Goal: Information Seeking & Learning: Learn about a topic

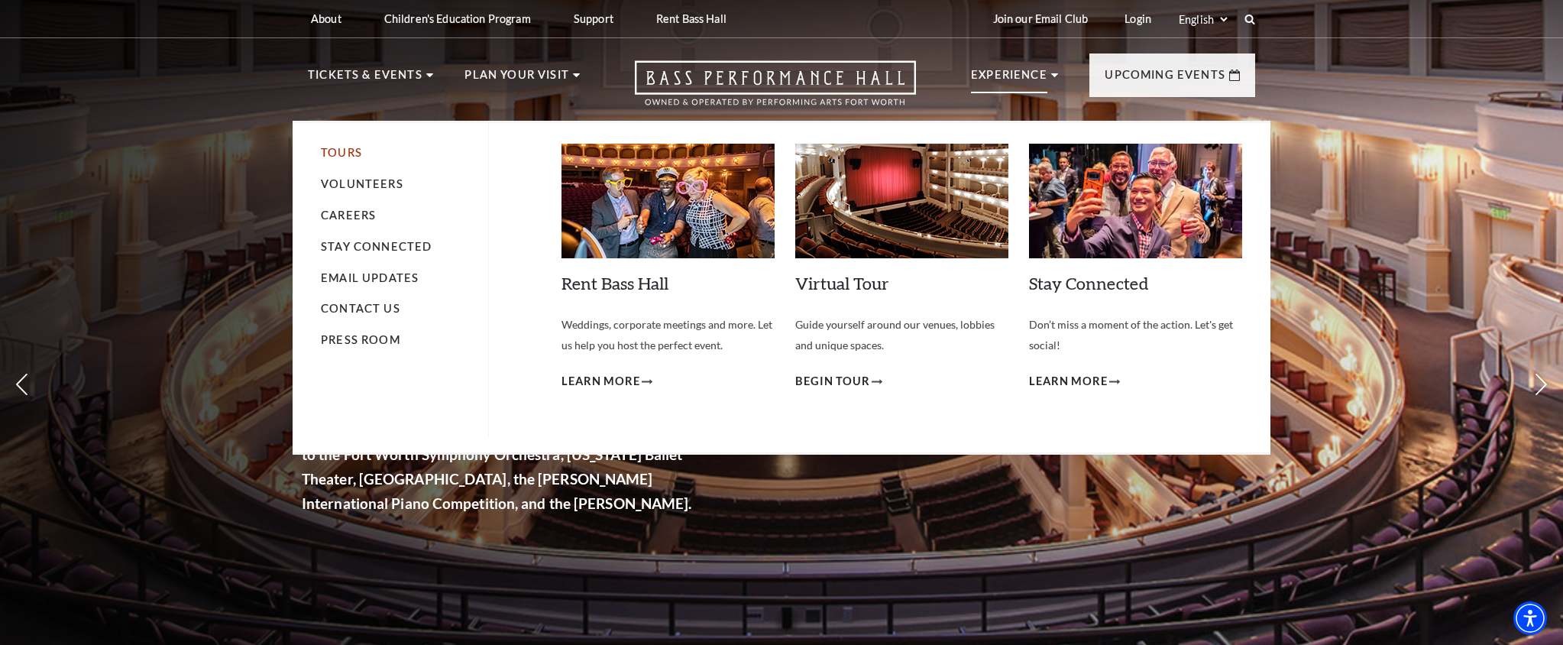
click at [340, 154] on link "Tours" at bounding box center [341, 152] width 41 height 13
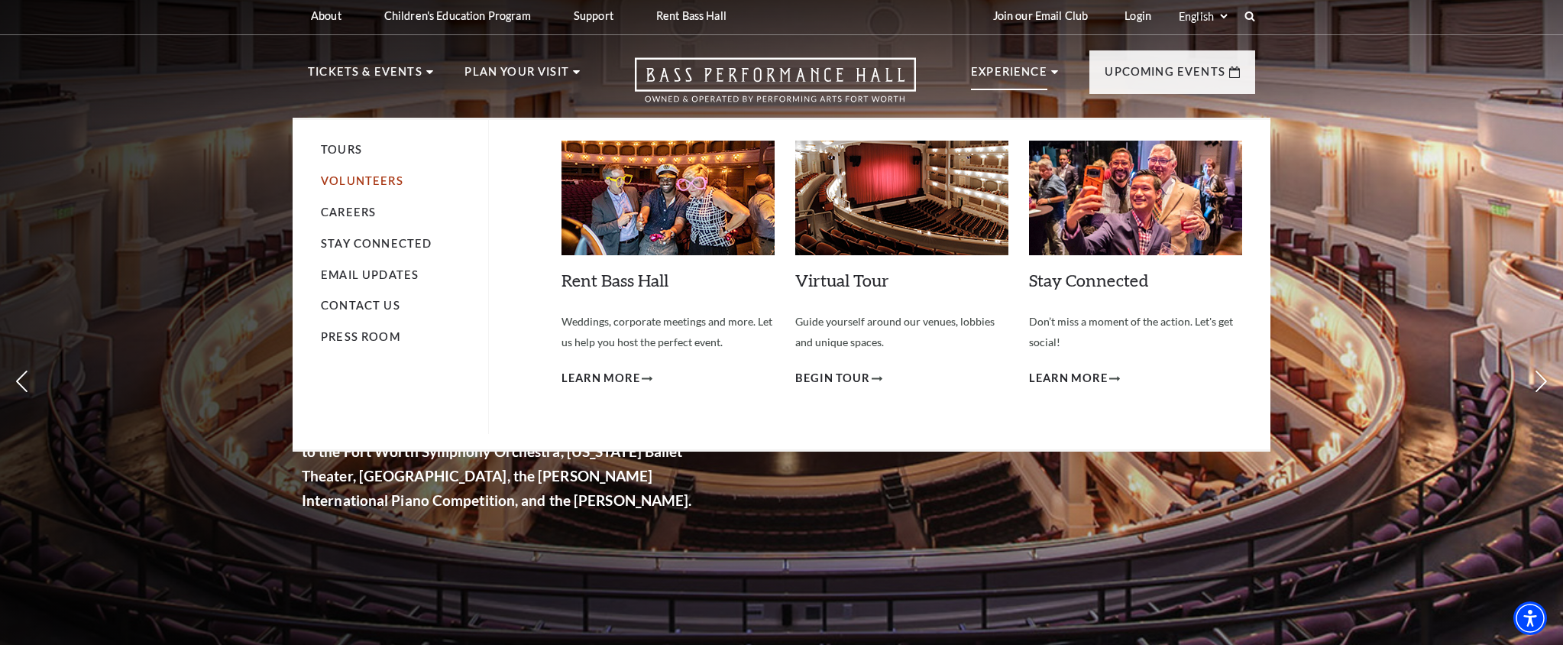
click at [374, 182] on link "Volunteers" at bounding box center [362, 180] width 83 height 13
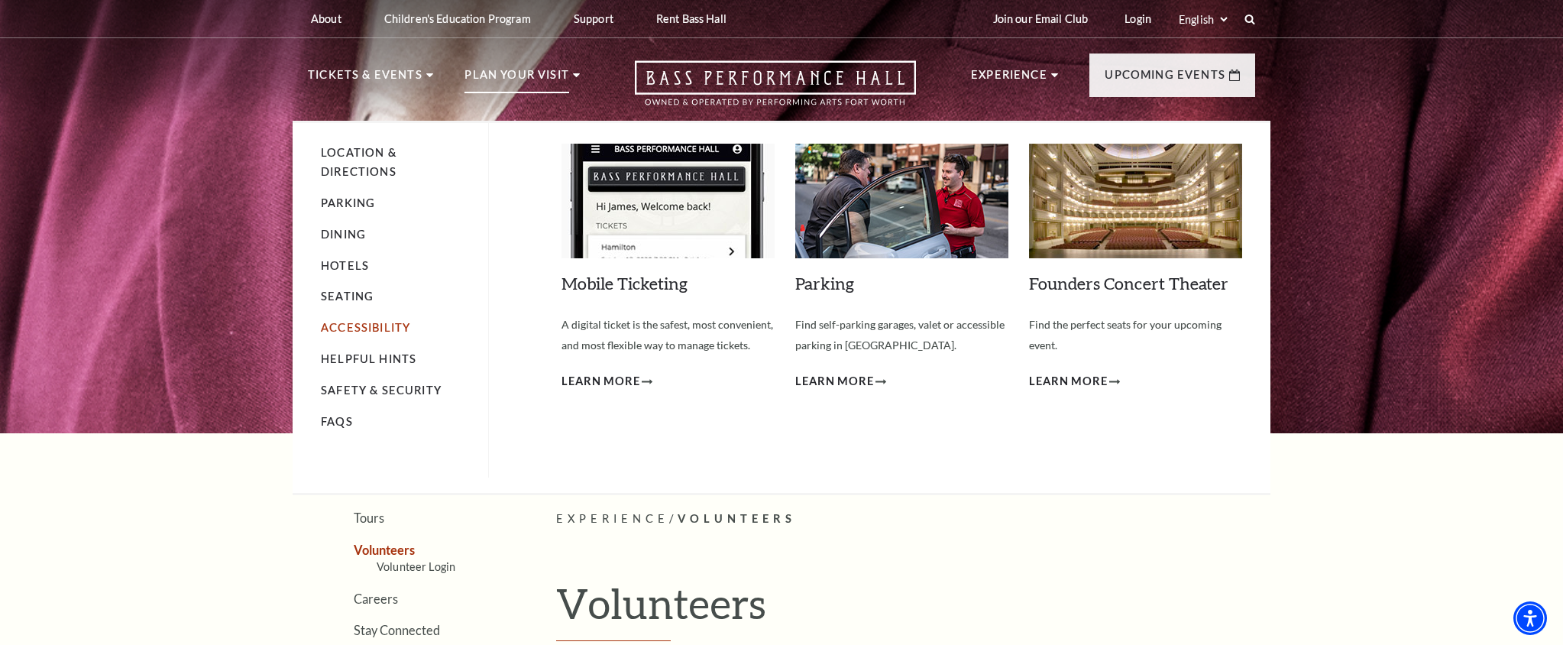
click at [355, 332] on link "Accessibility" at bounding box center [365, 327] width 89 height 13
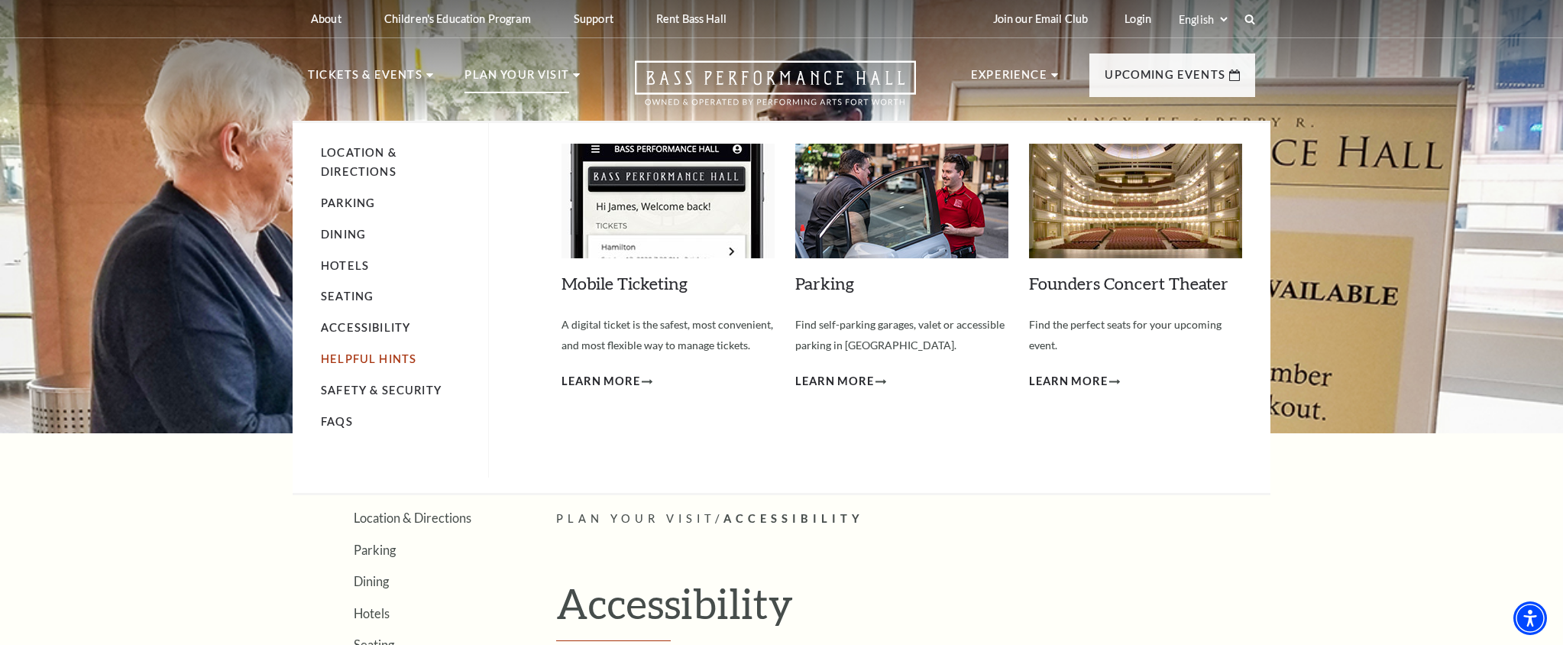
click at [355, 360] on link "Helpful Hints" at bounding box center [369, 358] width 96 height 13
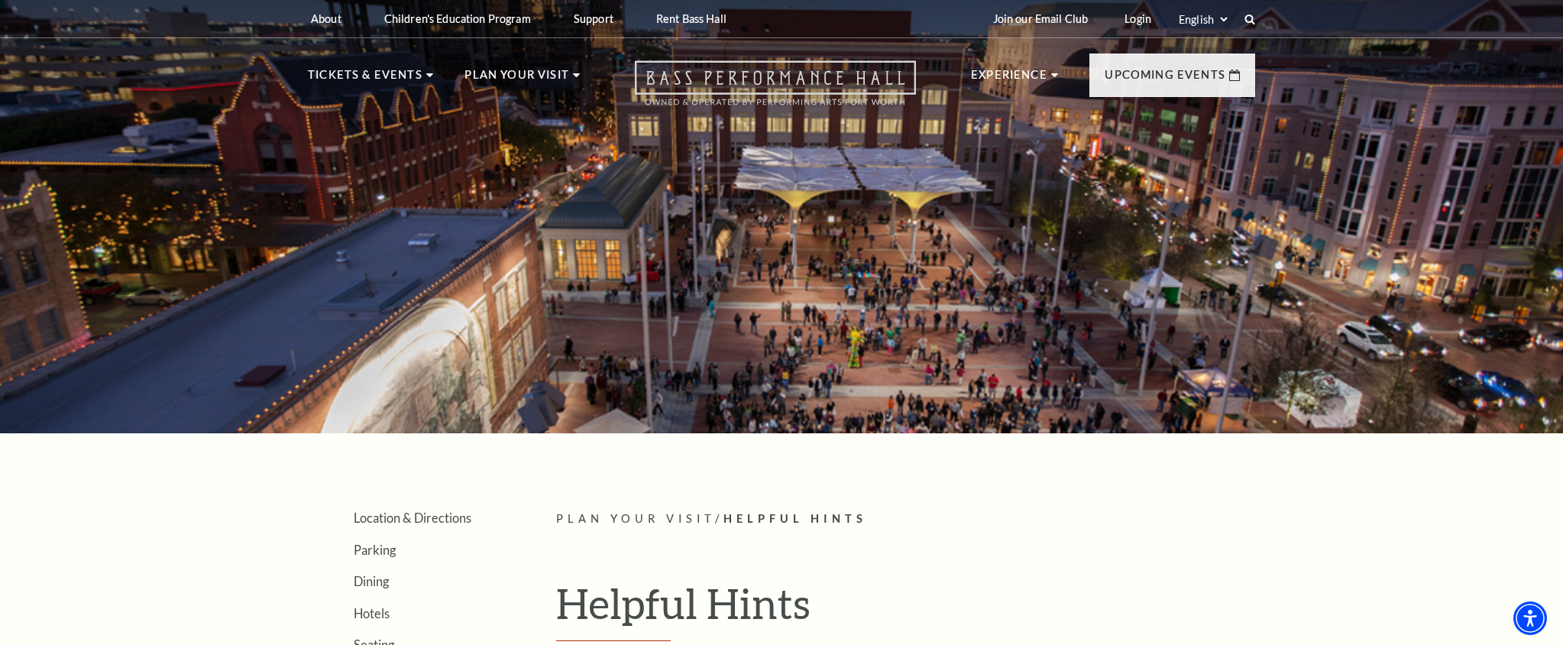
click at [750, 70] on icon "Open this option" at bounding box center [775, 82] width 281 height 45
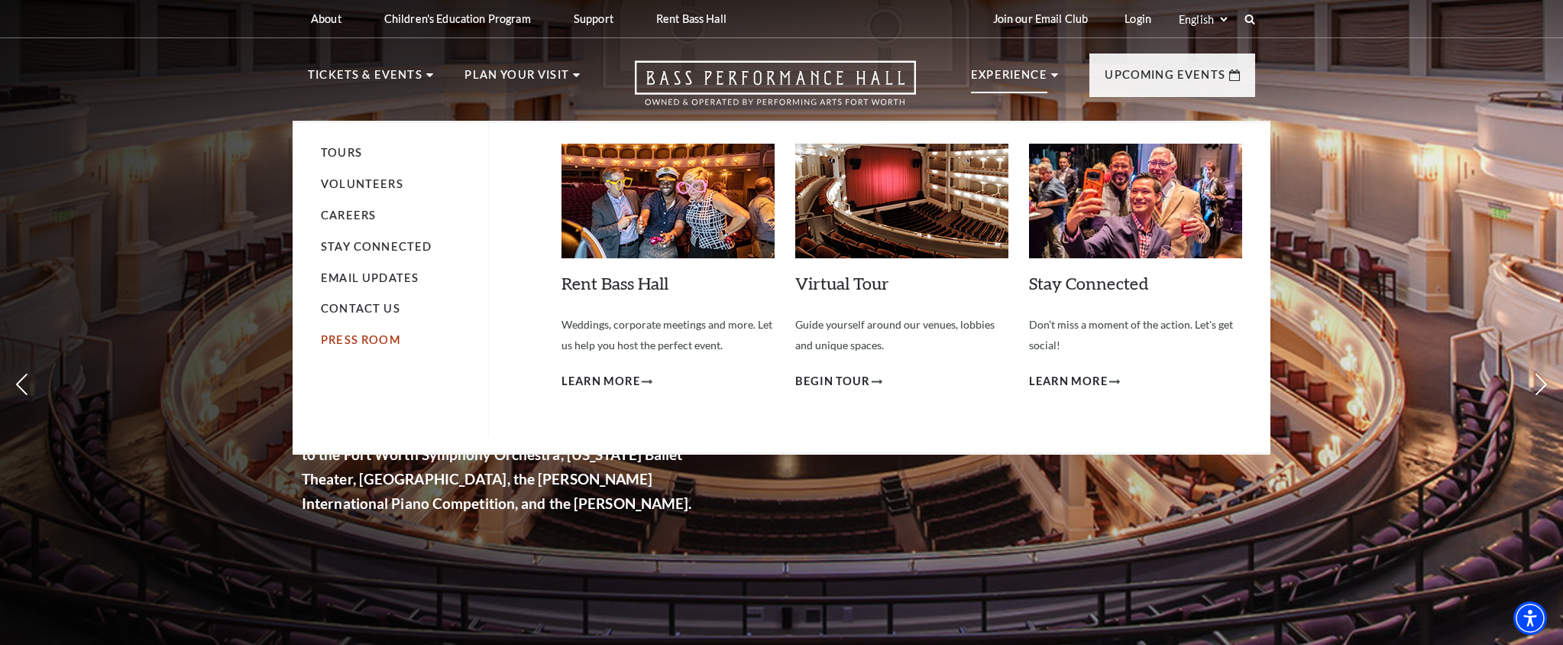
click at [390, 341] on link "Press Room" at bounding box center [360, 339] width 79 height 13
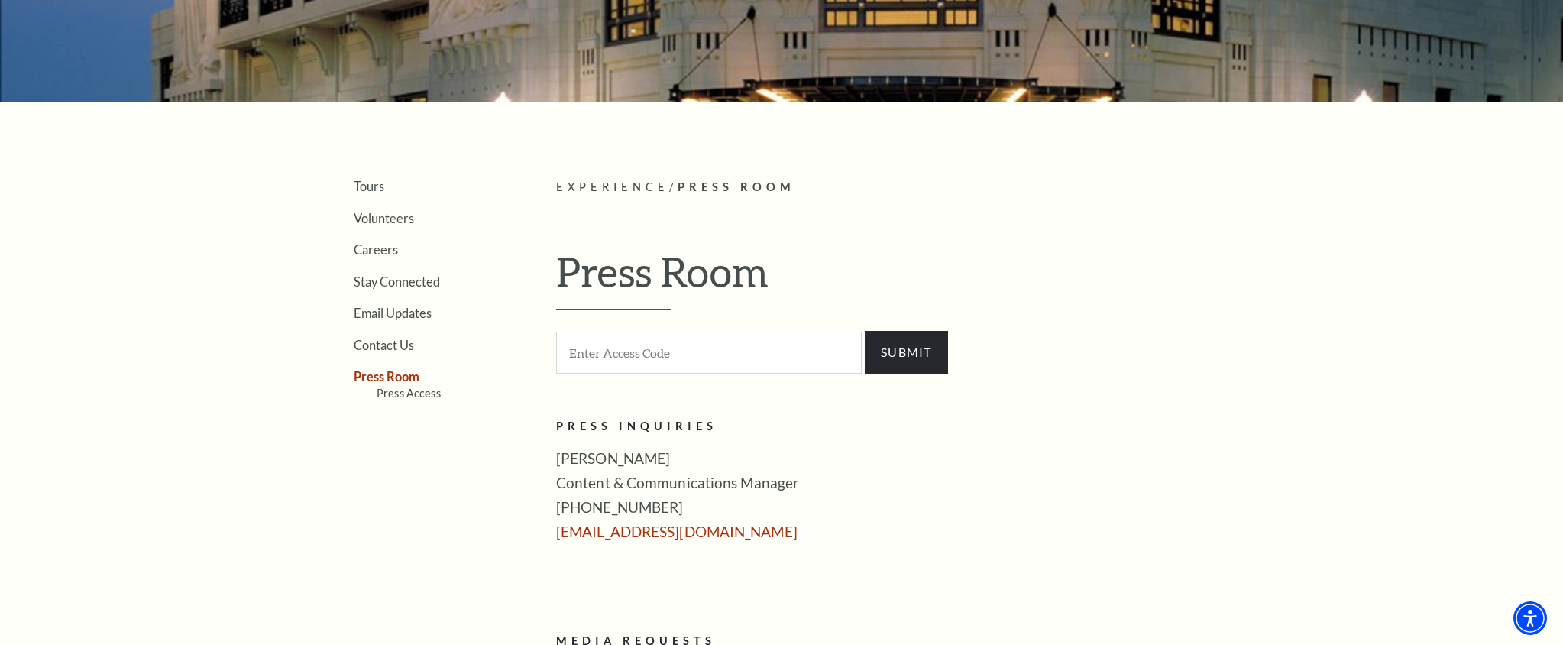
scroll to position [406, 0]
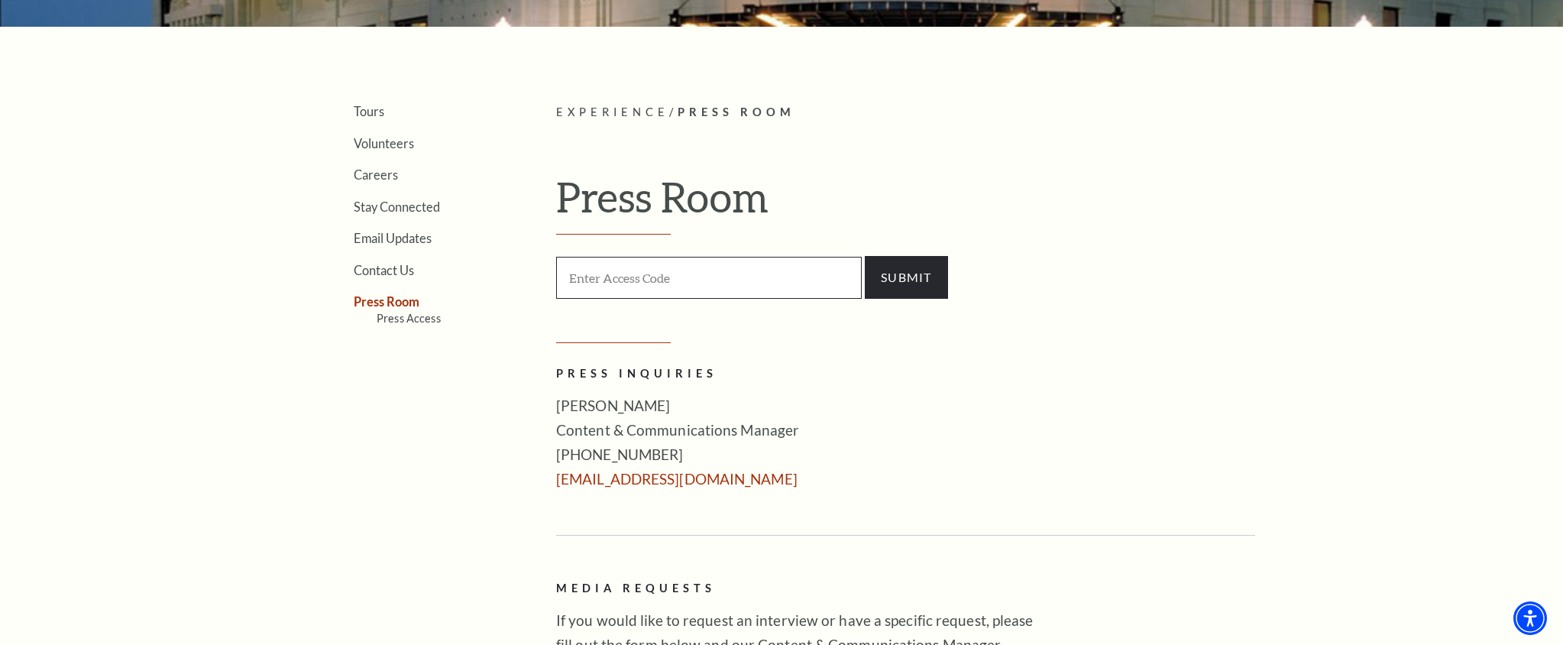
click at [623, 283] on input "Enter Access Code" at bounding box center [709, 278] width 306 height 42
type input "press"
click at [892, 275] on input "SUBMIT" at bounding box center [906, 277] width 83 height 43
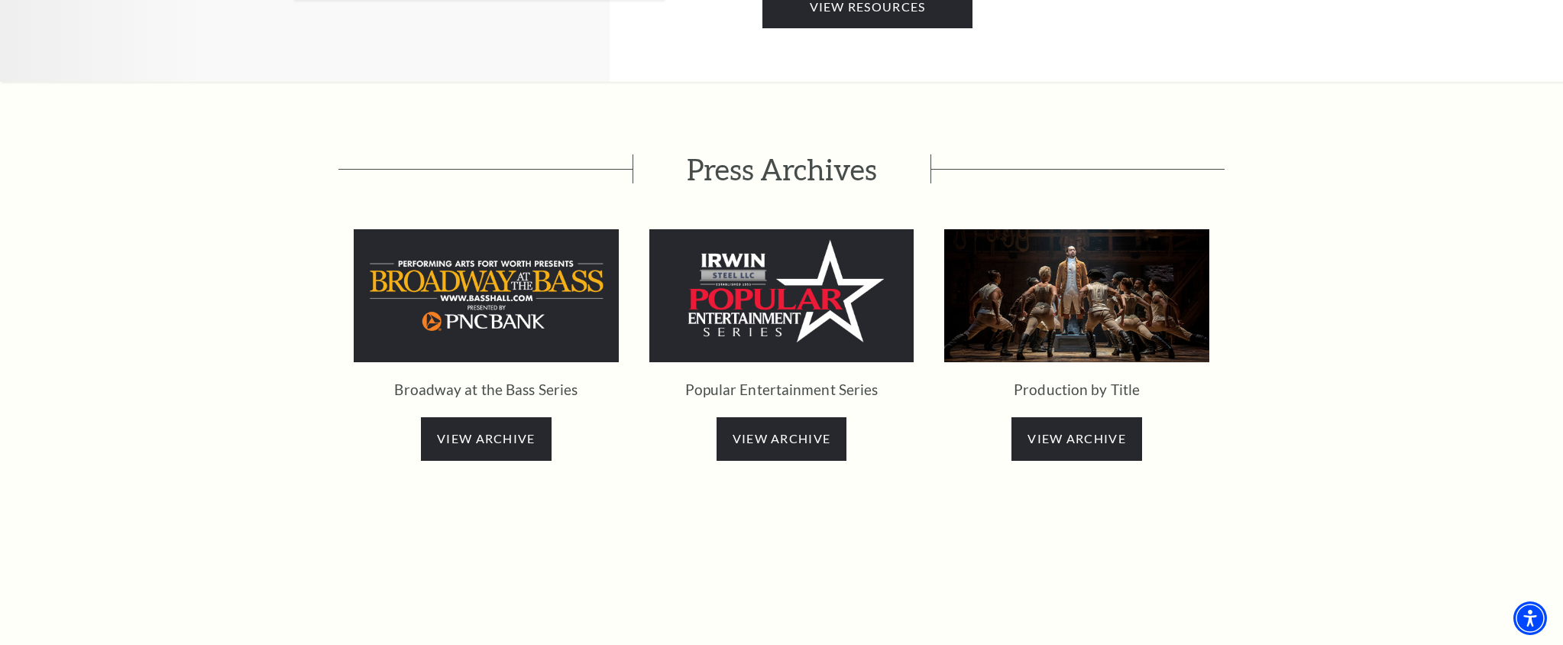
scroll to position [2787, 0]
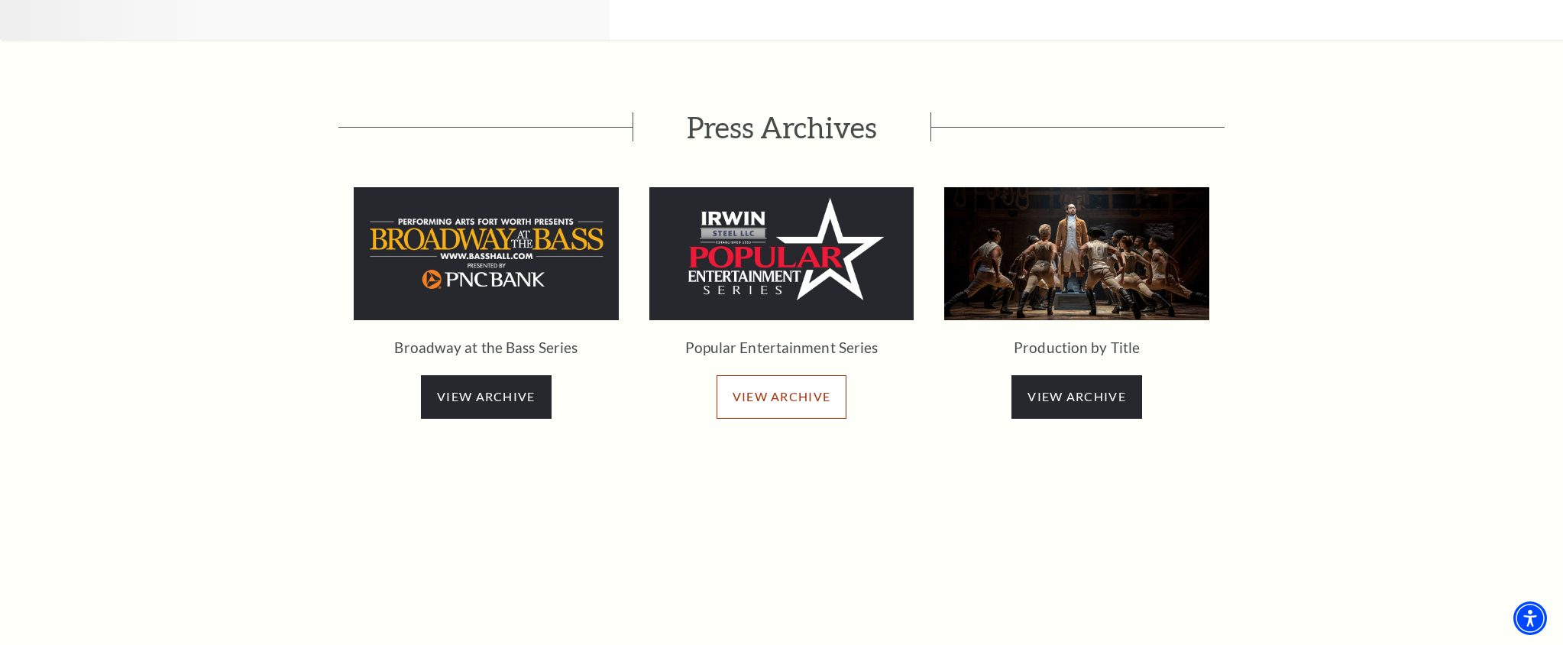
click at [736, 389] on span "VIEW ARCHIVE" at bounding box center [782, 396] width 98 height 15
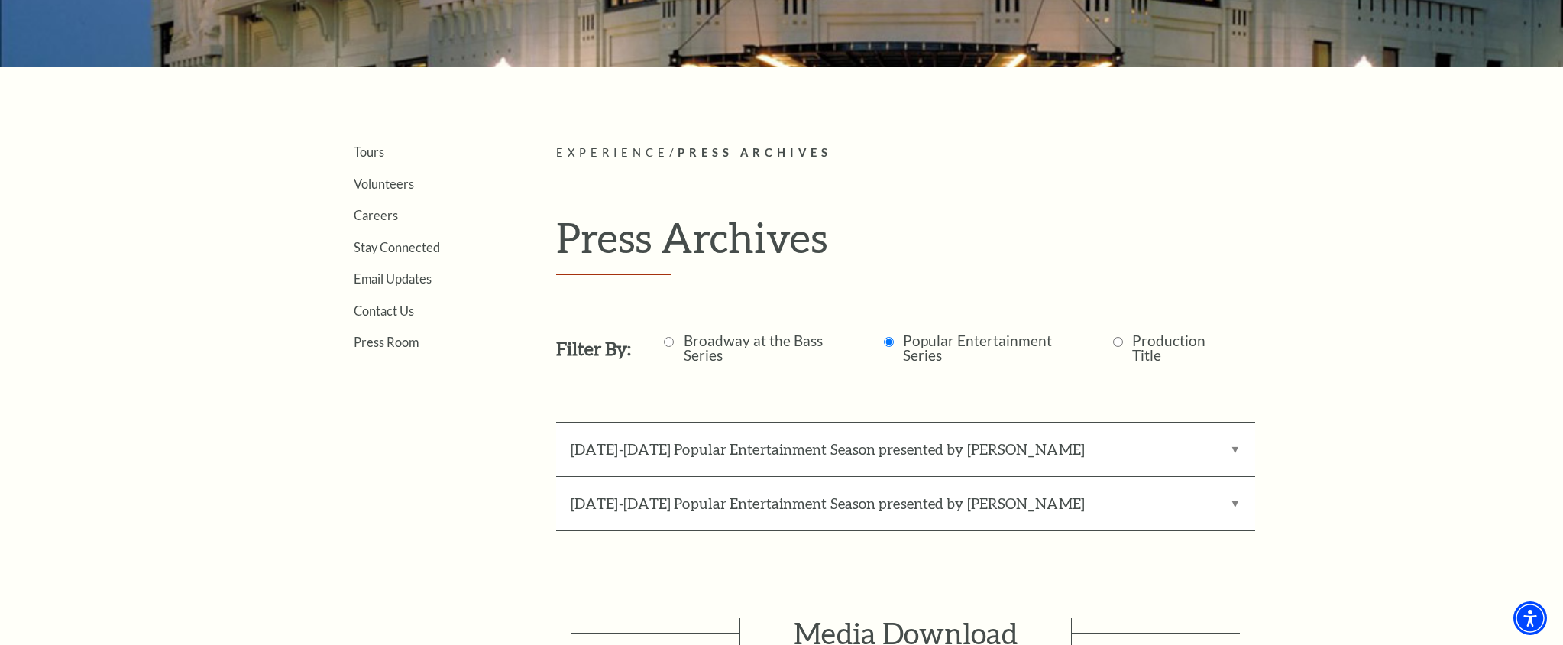
scroll to position [389, 0]
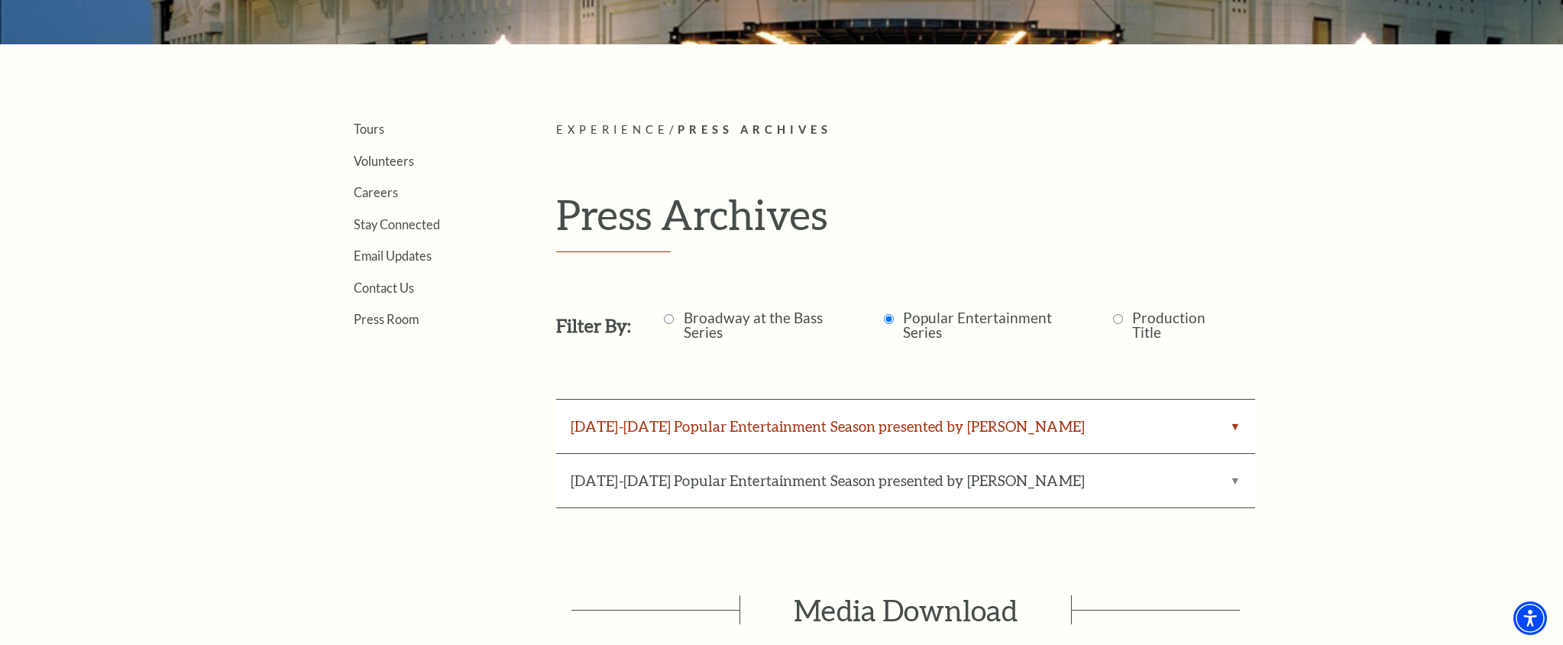
click at [826, 421] on label "2024-2025 Popular Entertainment Season presented by Irwin Steel" at bounding box center [905, 426] width 699 height 53
click at [0, 0] on input "2024-2025 Popular Entertainment Season presented by Irwin Steel" at bounding box center [0, 0] width 0 height 0
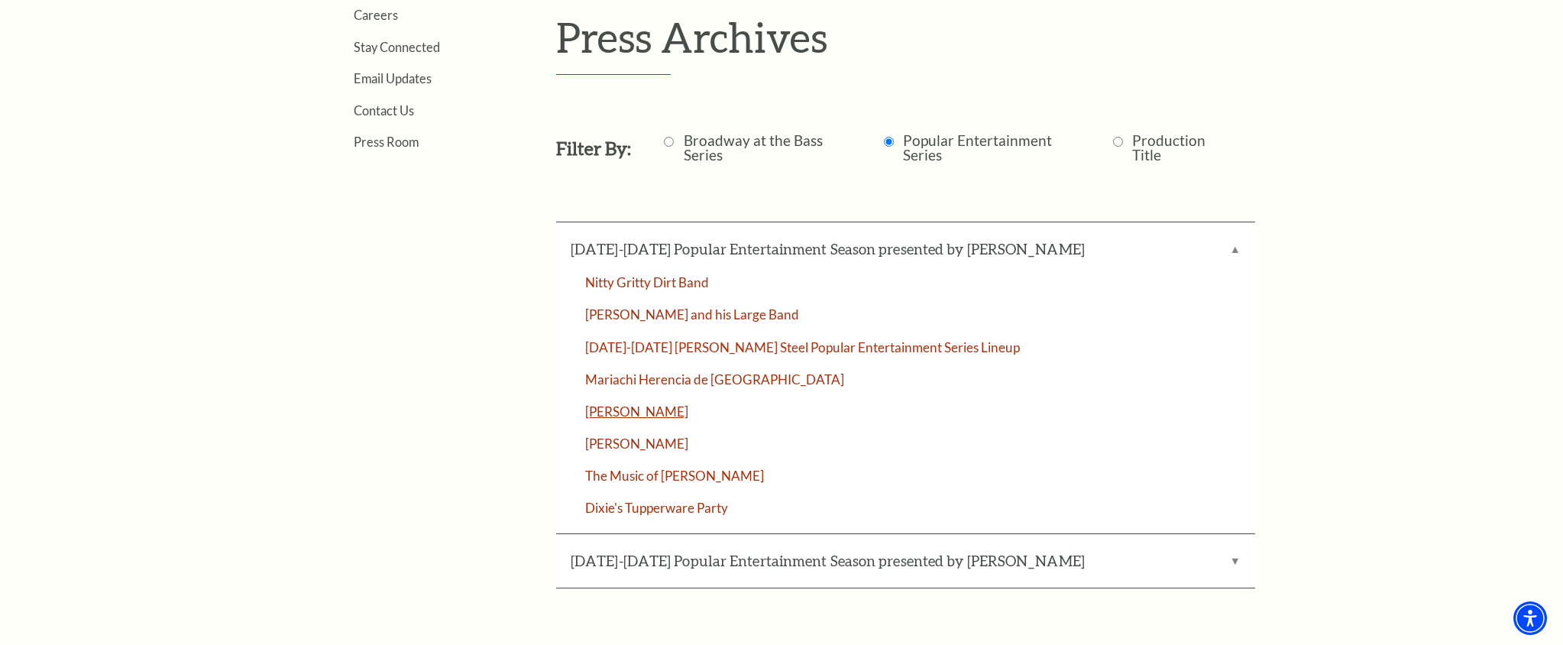
scroll to position [574, 0]
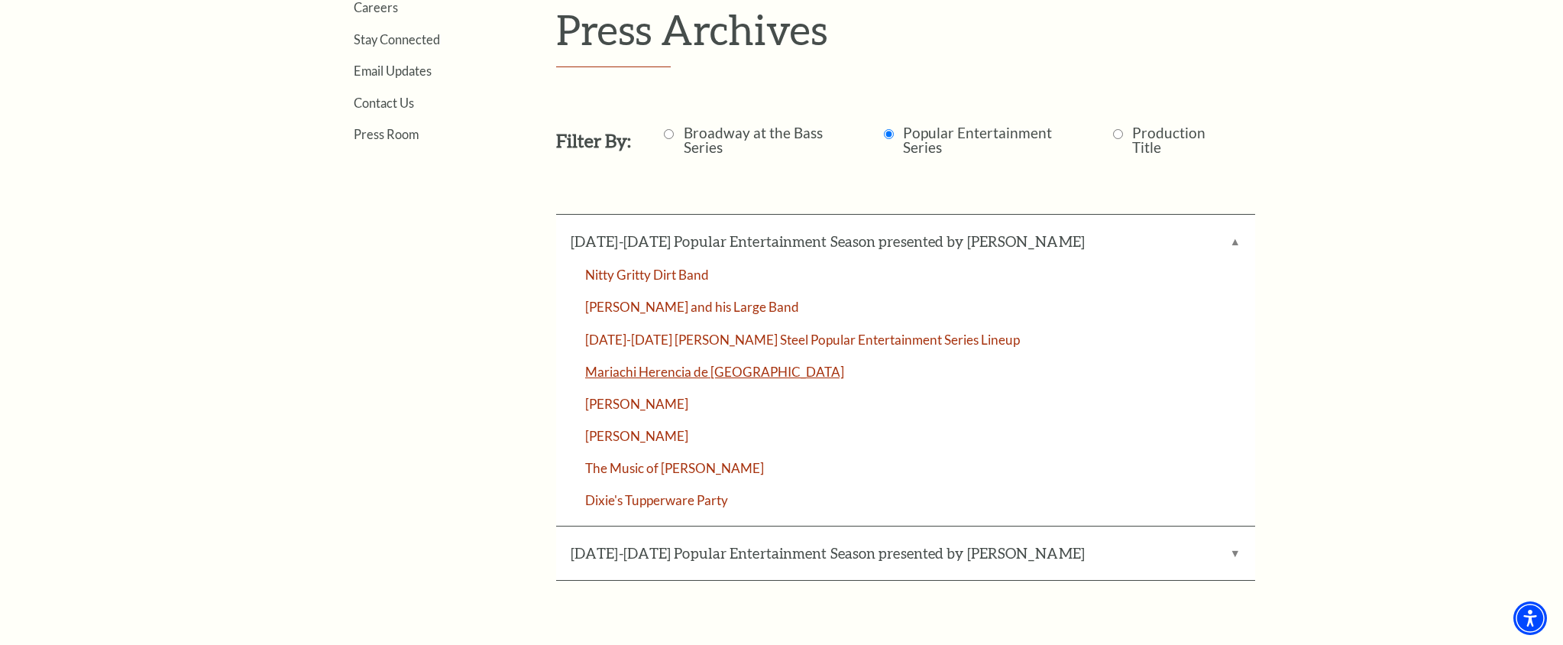
click at [675, 371] on link "Mariachi Herencia de México" at bounding box center [905, 371] width 699 height 13
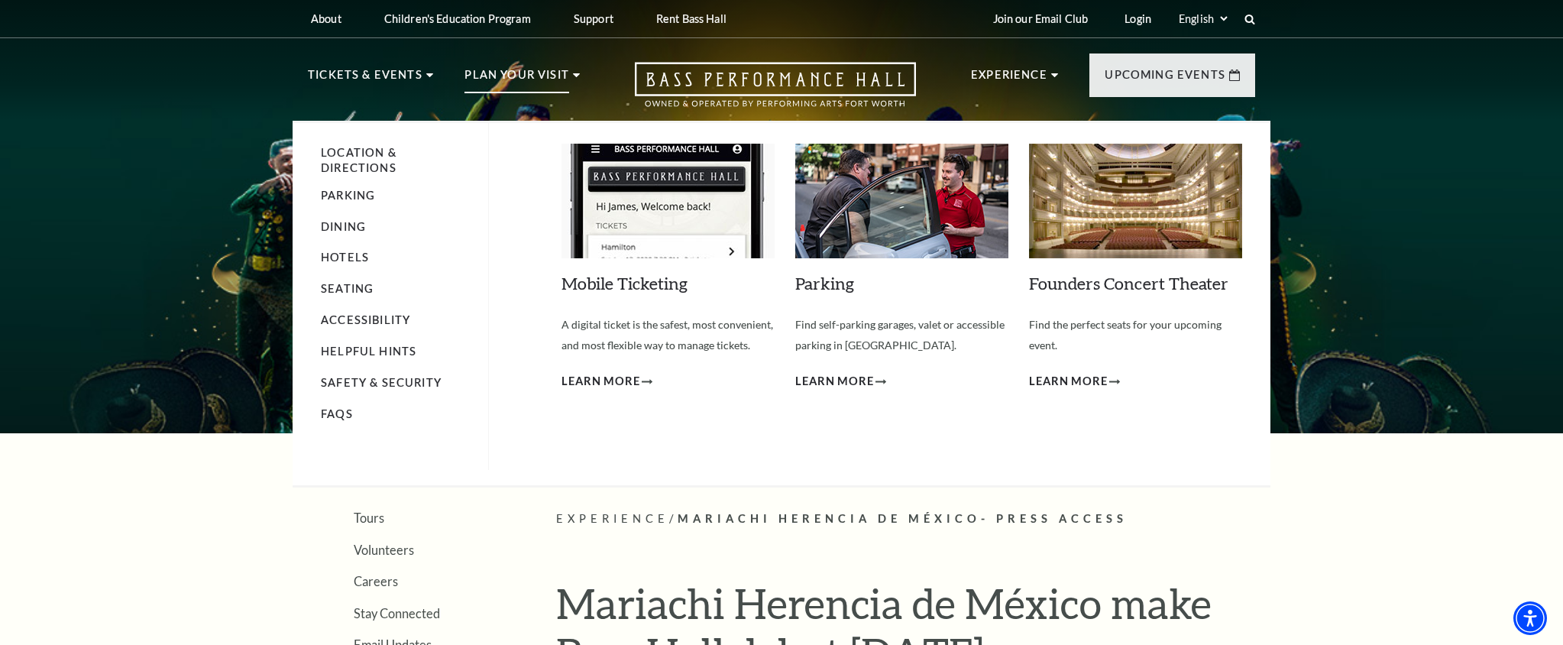
drag, startPoint x: 588, startPoint y: 126, endPoint x: 548, endPoint y: 119, distance: 40.3
click at [588, 126] on link "VIP Presenters" at bounding box center [624, 124] width 101 height 13
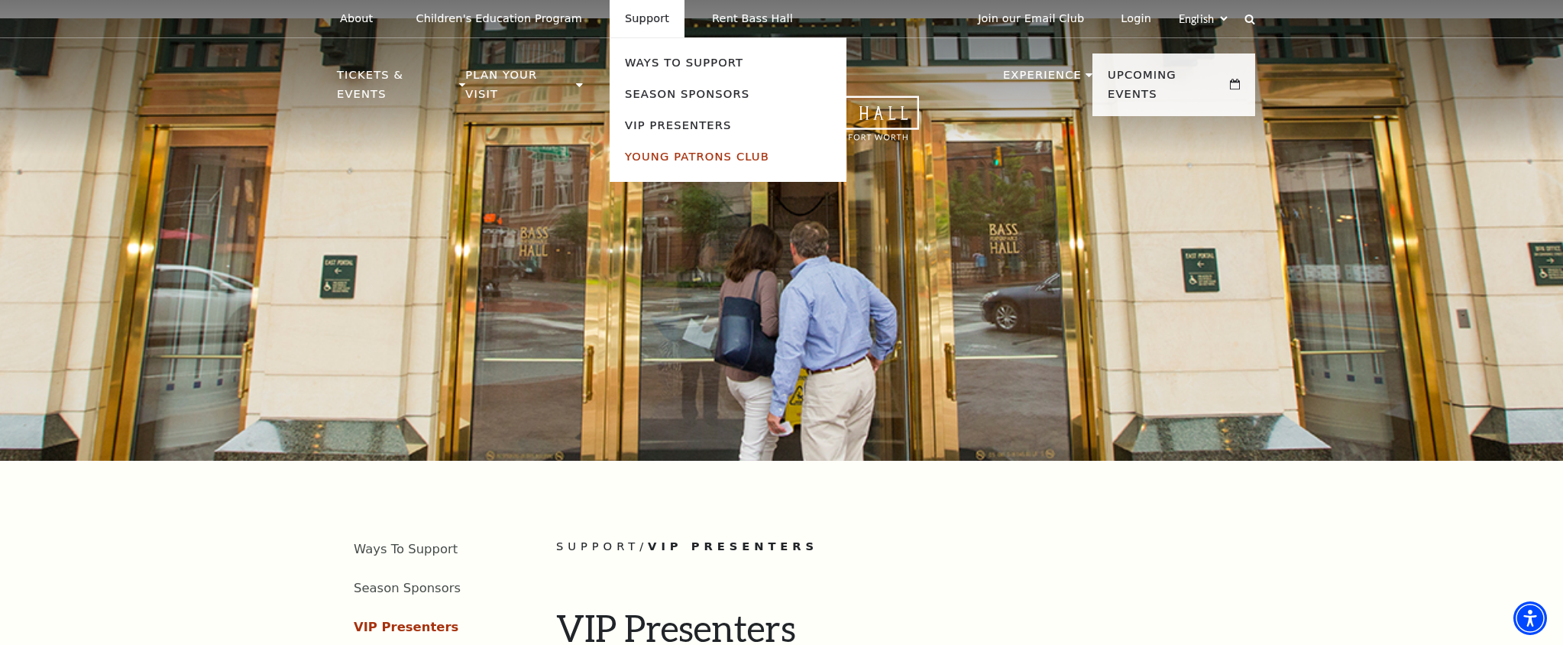
drag, startPoint x: 638, startPoint y: 154, endPoint x: 627, endPoint y: 152, distance: 10.9
click at [638, 154] on link "Young Patrons Club" at bounding box center [697, 156] width 144 height 13
